Goal: Task Accomplishment & Management: Manage account settings

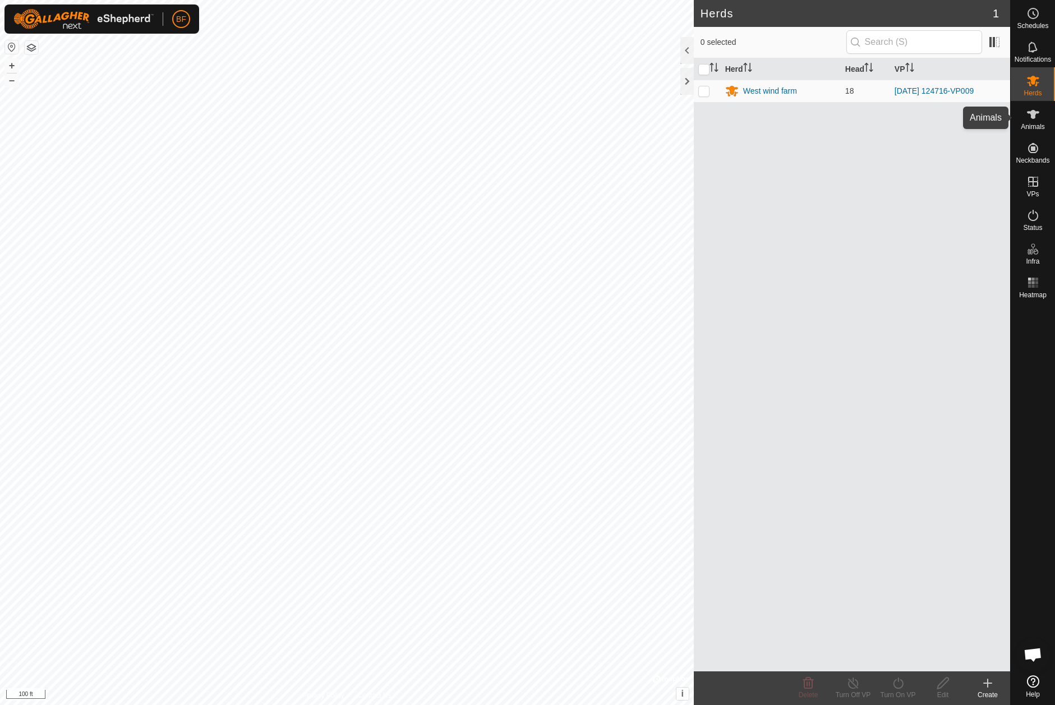
click at [1036, 115] on icon at bounding box center [1032, 114] width 13 height 13
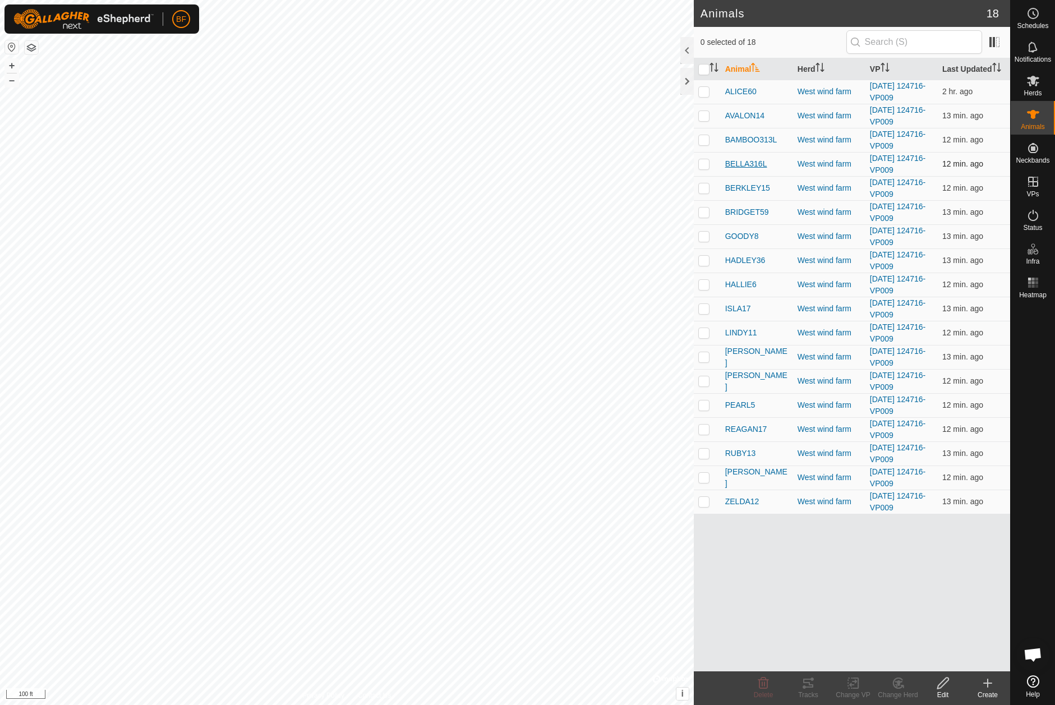
click at [743, 162] on span "BELLA316L" at bounding box center [746, 164] width 42 height 12
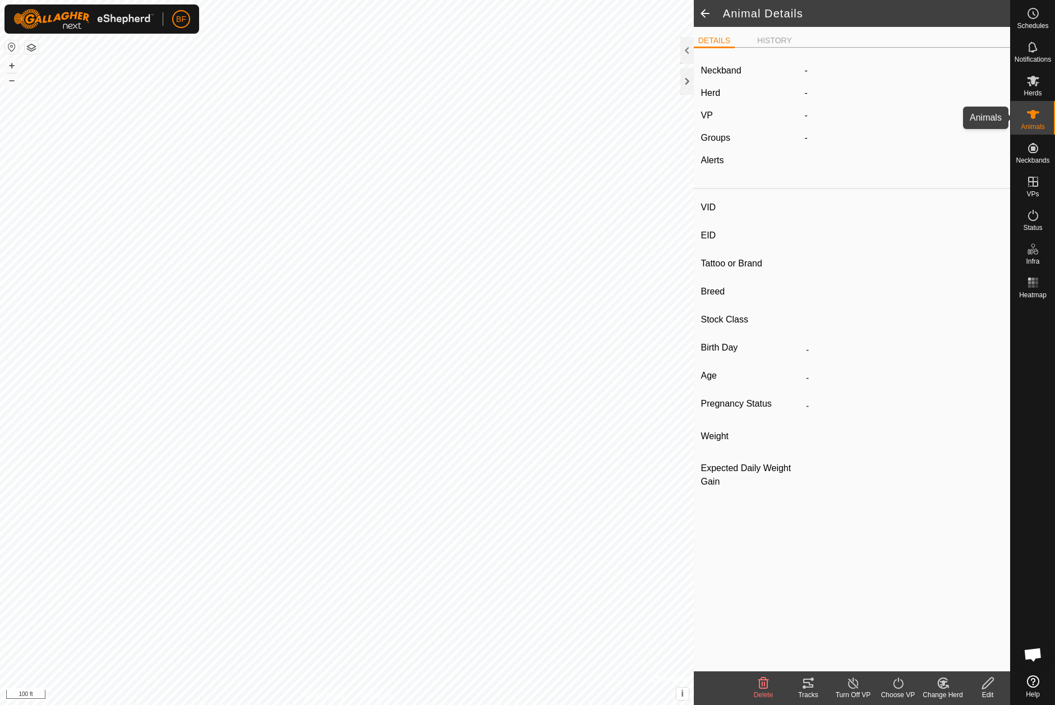
type input "BELLA316L"
type input "840003236646548"
type input "-"
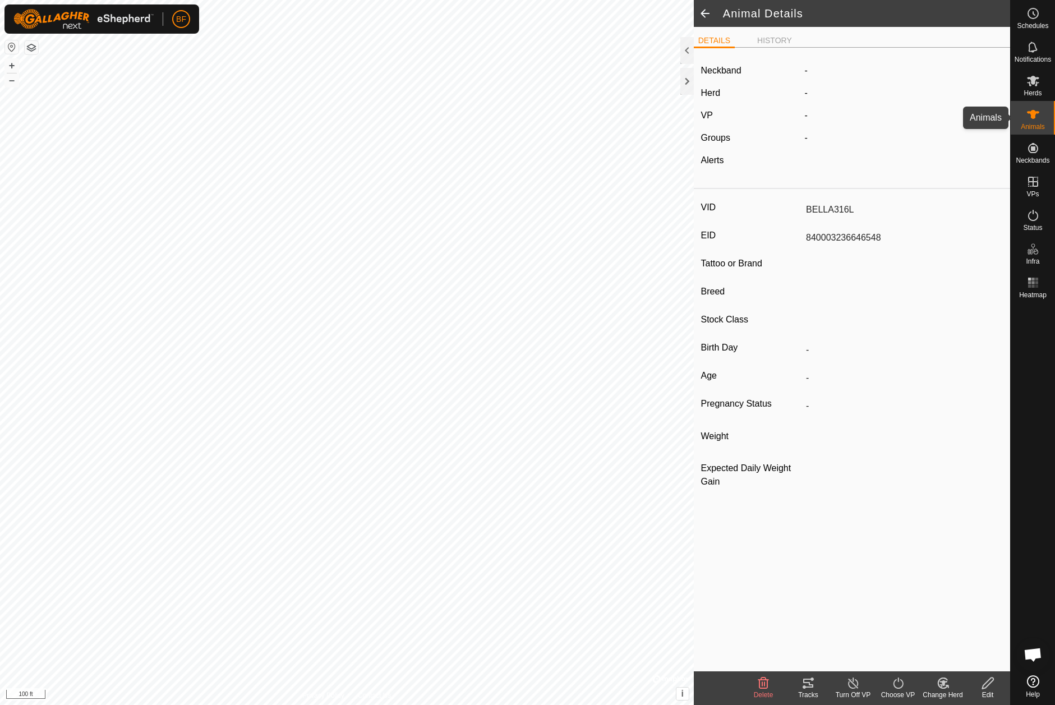
type input "-"
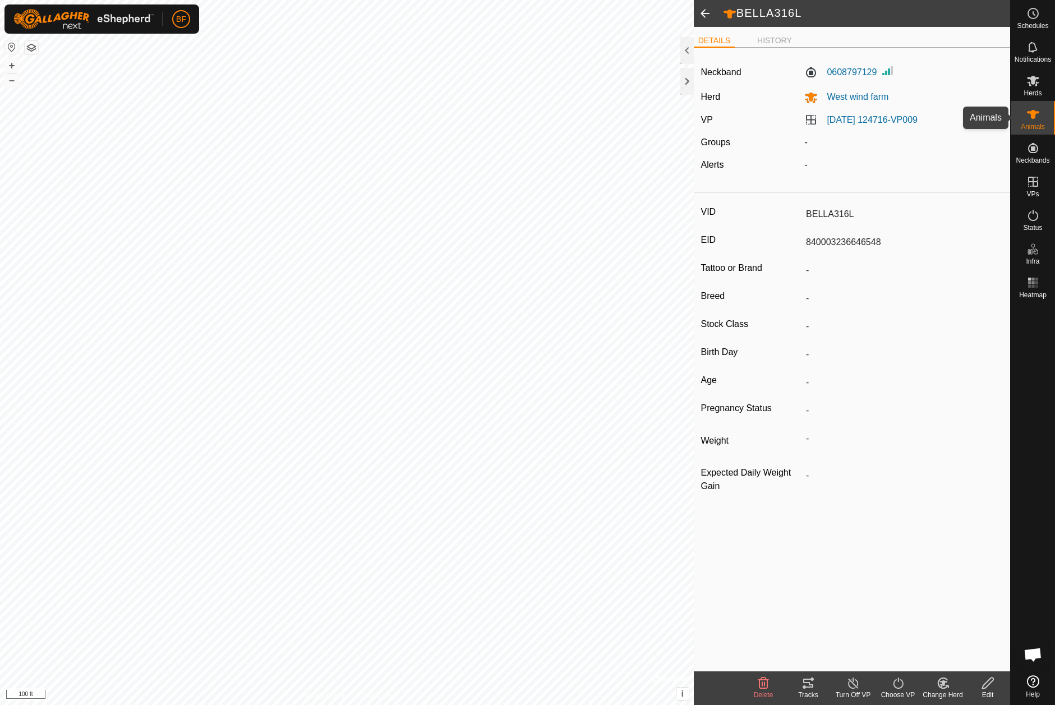
click at [1033, 116] on icon at bounding box center [1033, 114] width 12 height 9
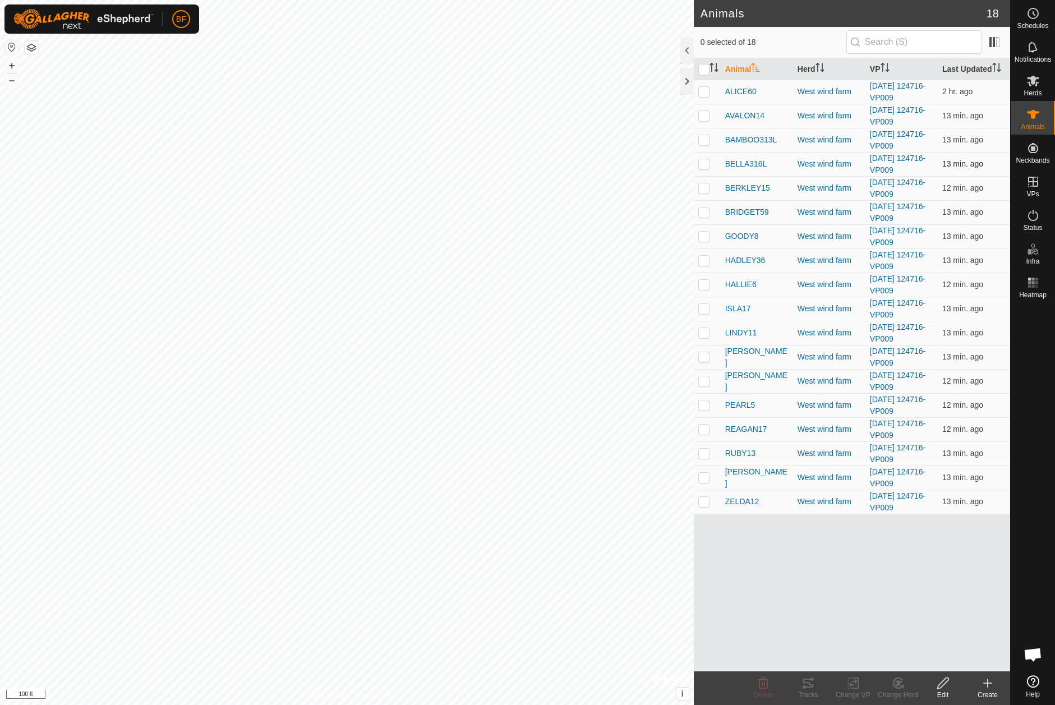
click at [705, 163] on p-checkbox at bounding box center [703, 163] width 11 height 9
click at [808, 683] on icon at bounding box center [808, 683] width 10 height 9
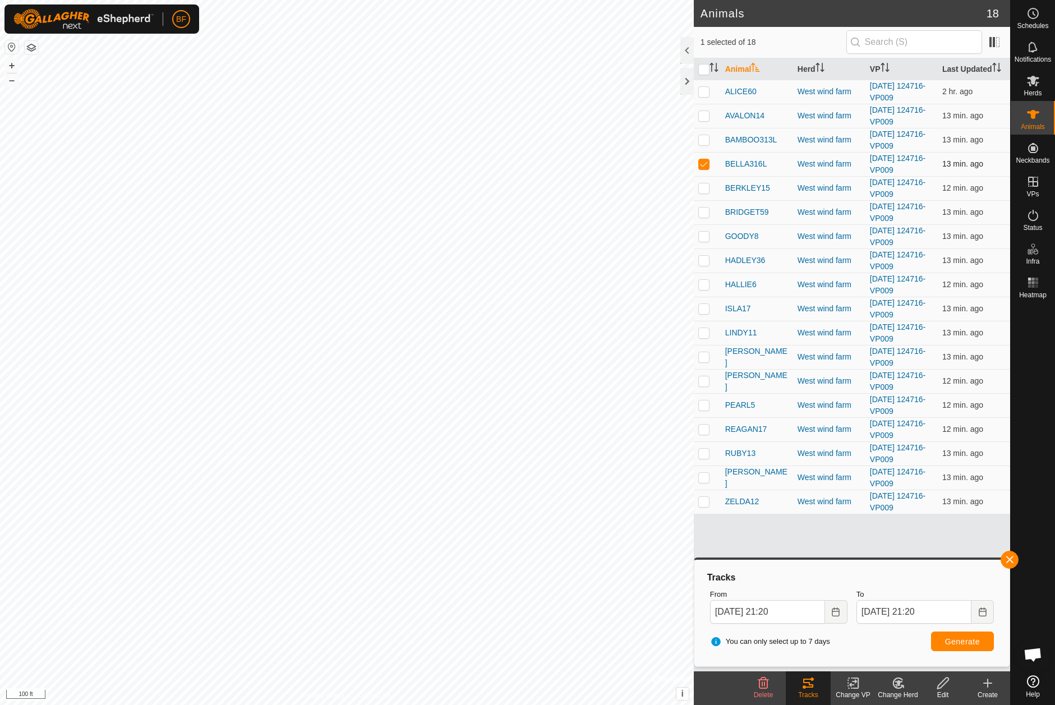
click at [705, 163] on p-checkbox at bounding box center [703, 163] width 11 height 9
checkbox input "false"
click at [704, 307] on p-checkbox at bounding box center [703, 308] width 11 height 9
checkbox input "true"
click at [1010, 557] on button "button" at bounding box center [1010, 560] width 18 height 18
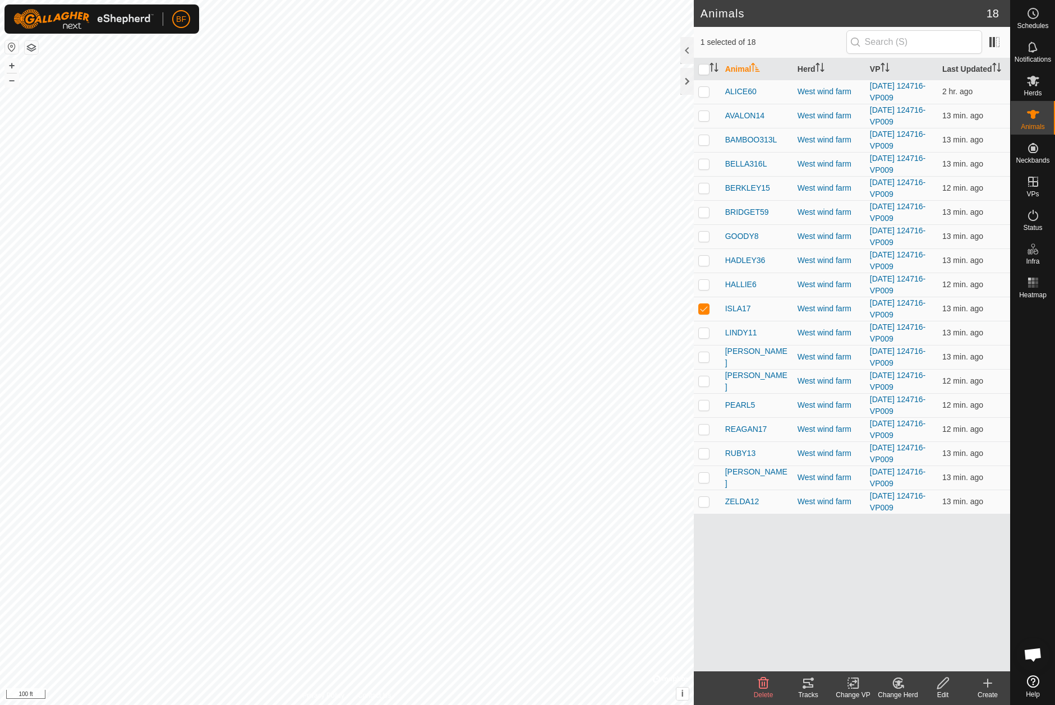
click at [809, 683] on icon at bounding box center [808, 683] width 10 height 9
